Goal: Find specific page/section: Find specific page/section

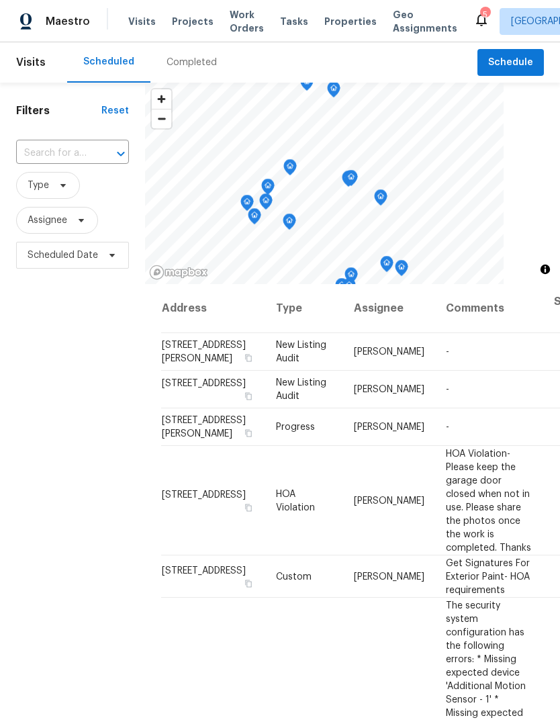
click at [198, 75] on div "Completed" at bounding box center [191, 62] width 83 height 40
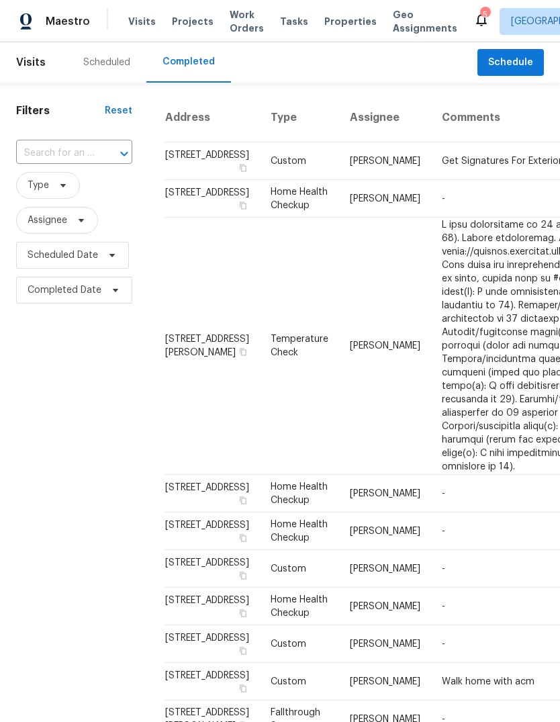
click at [341, 24] on span "Properties" at bounding box center [350, 21] width 52 height 13
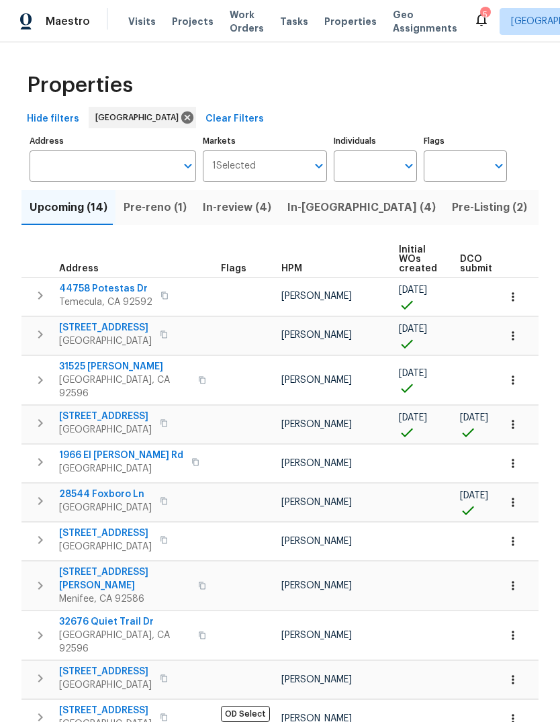
click at [363, 168] on input "Individuals" at bounding box center [365, 166] width 63 height 32
type input "[PERSON_NAME]"
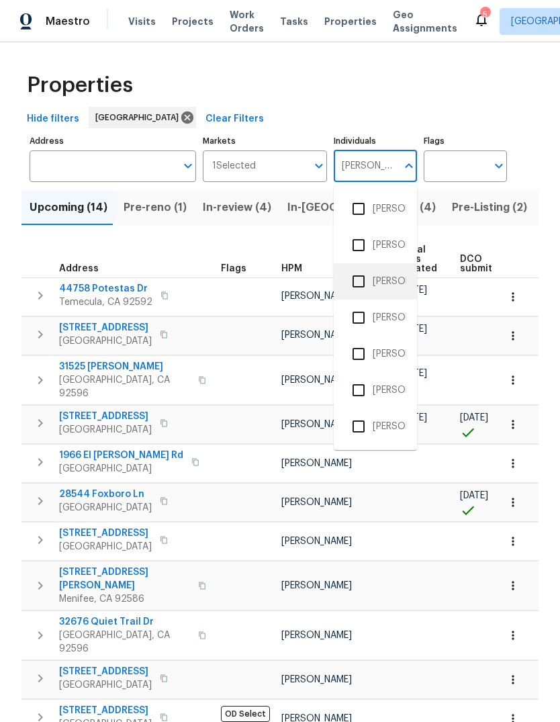
click at [397, 285] on li "[PERSON_NAME]" at bounding box center [376, 281] width 62 height 28
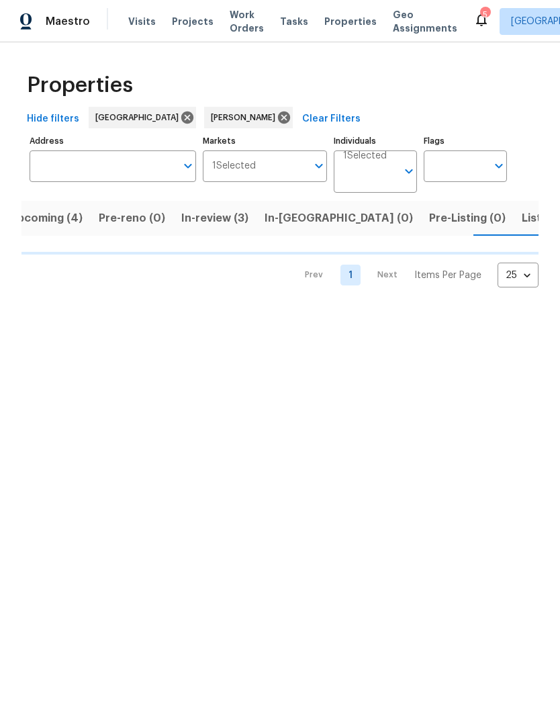
scroll to position [0, 21]
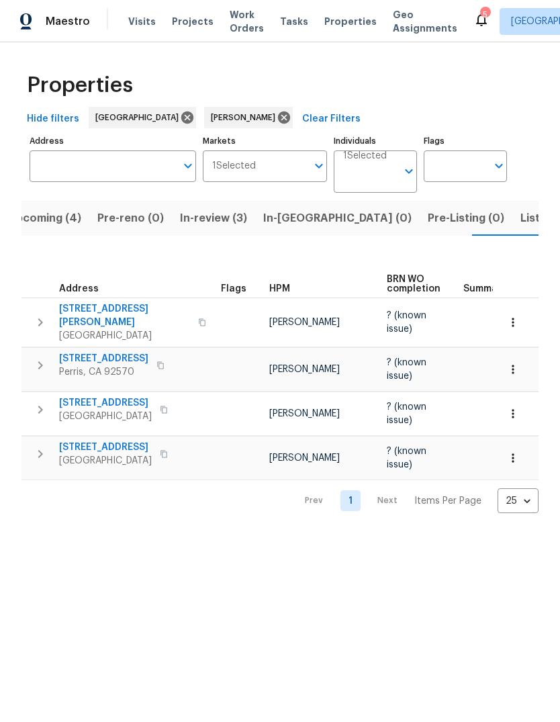
click at [284, 19] on span "Tasks" at bounding box center [294, 21] width 28 height 9
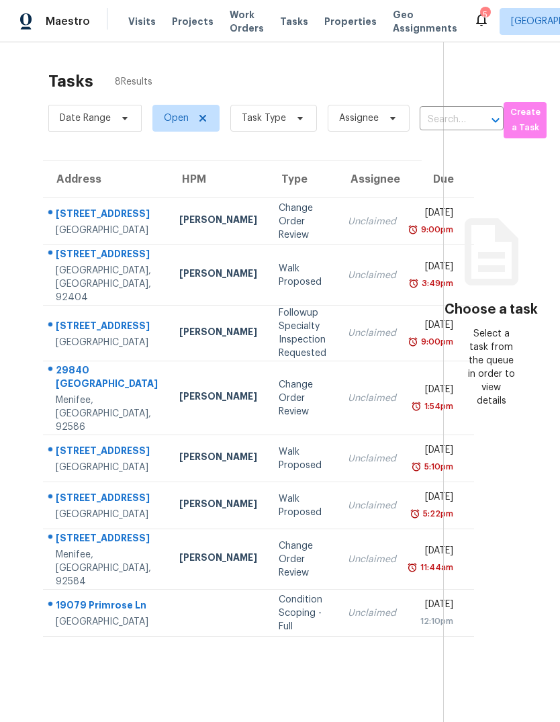
click at [143, 26] on span "Visits" at bounding box center [142, 21] width 28 height 13
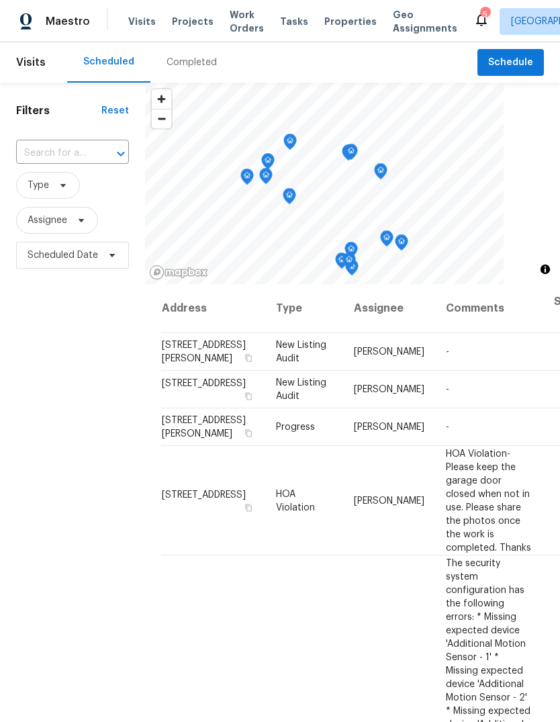
click at [339, 28] on span "Properties" at bounding box center [350, 21] width 52 height 13
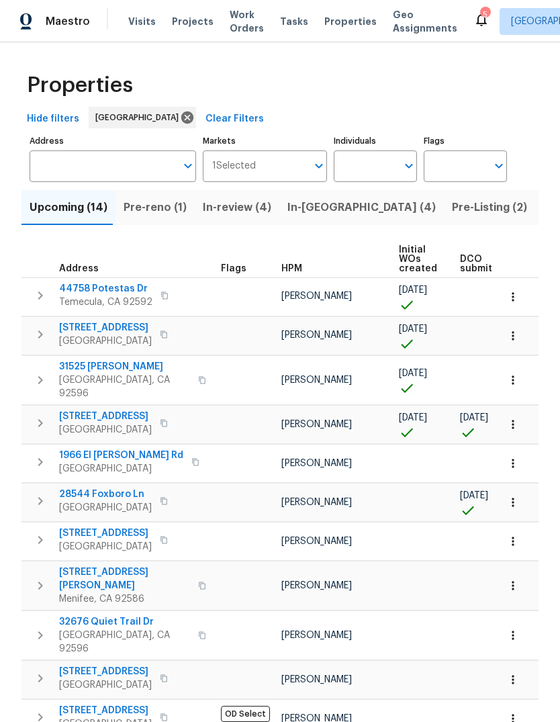
click at [333, 81] on div "Properties" at bounding box center [279, 85] width 517 height 43
